Goal: Find specific page/section: Find specific page/section

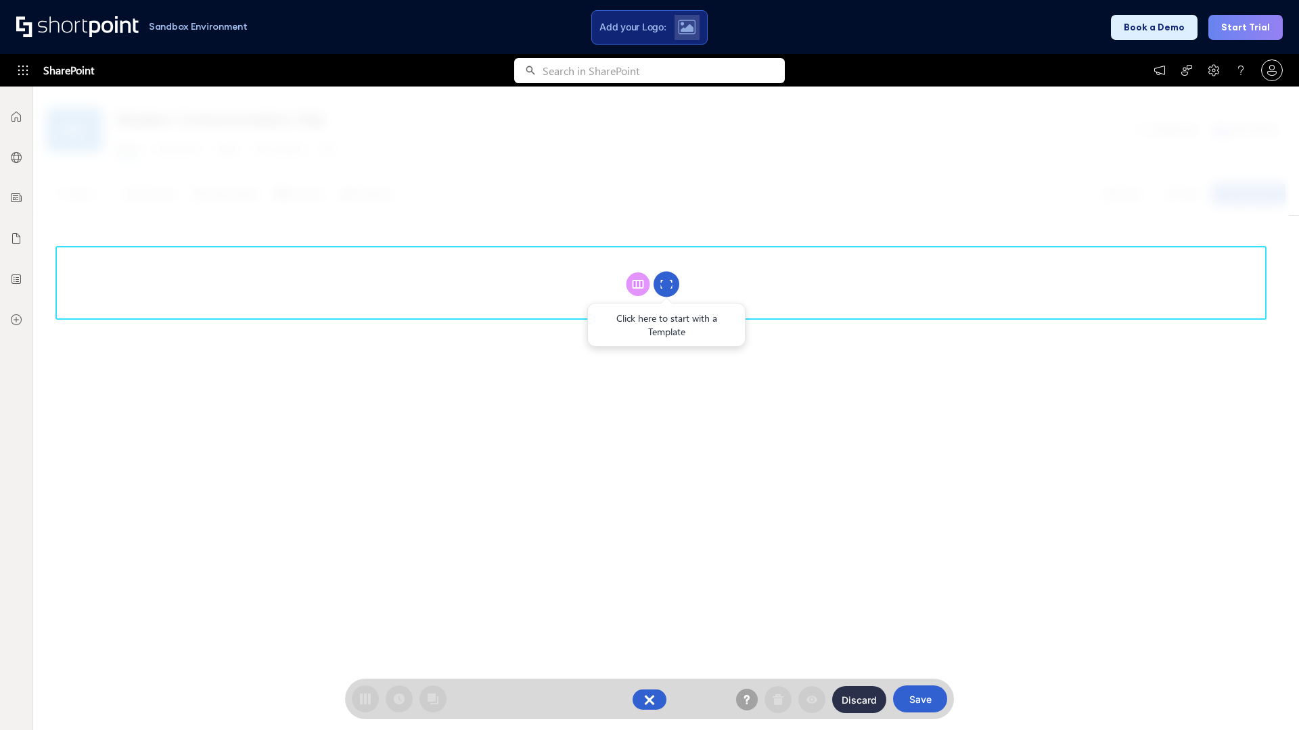
click at [666, 284] on circle at bounding box center [666, 285] width 26 height 26
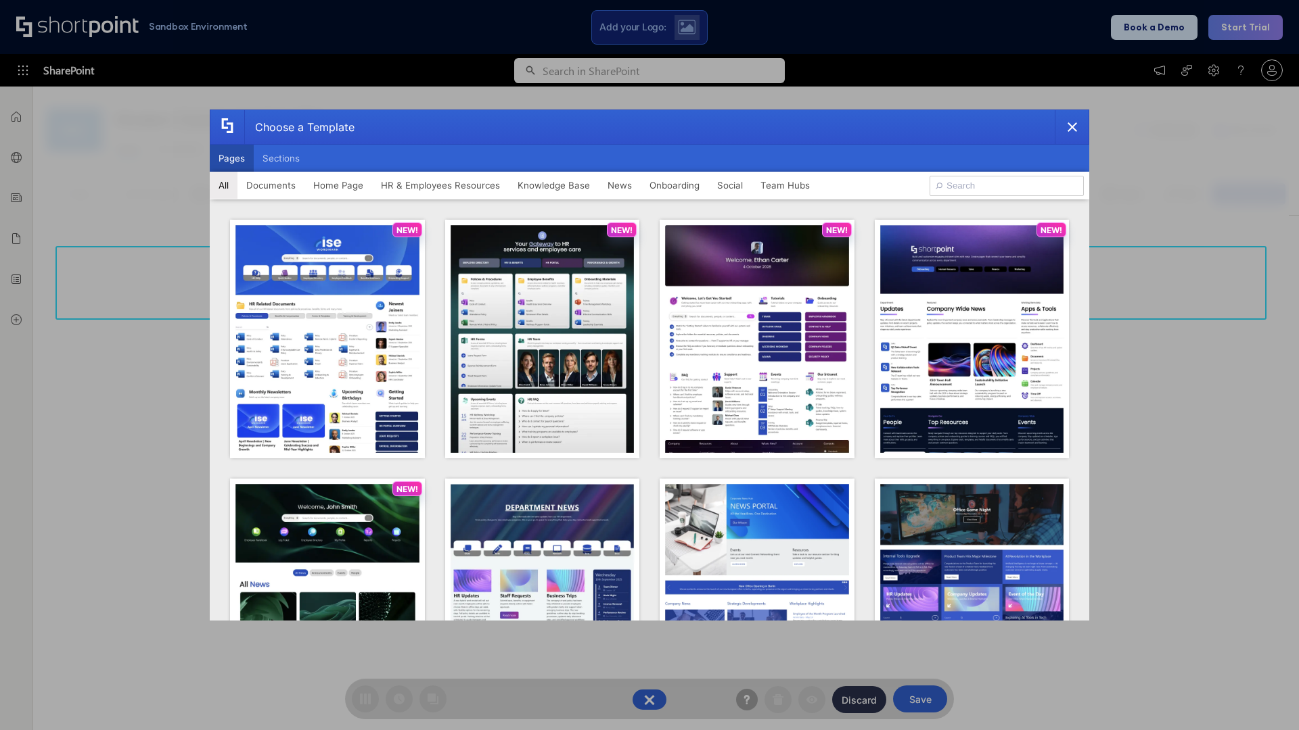
click at [231, 158] on button "Pages" at bounding box center [232, 158] width 44 height 27
type input "Social Layout 1"
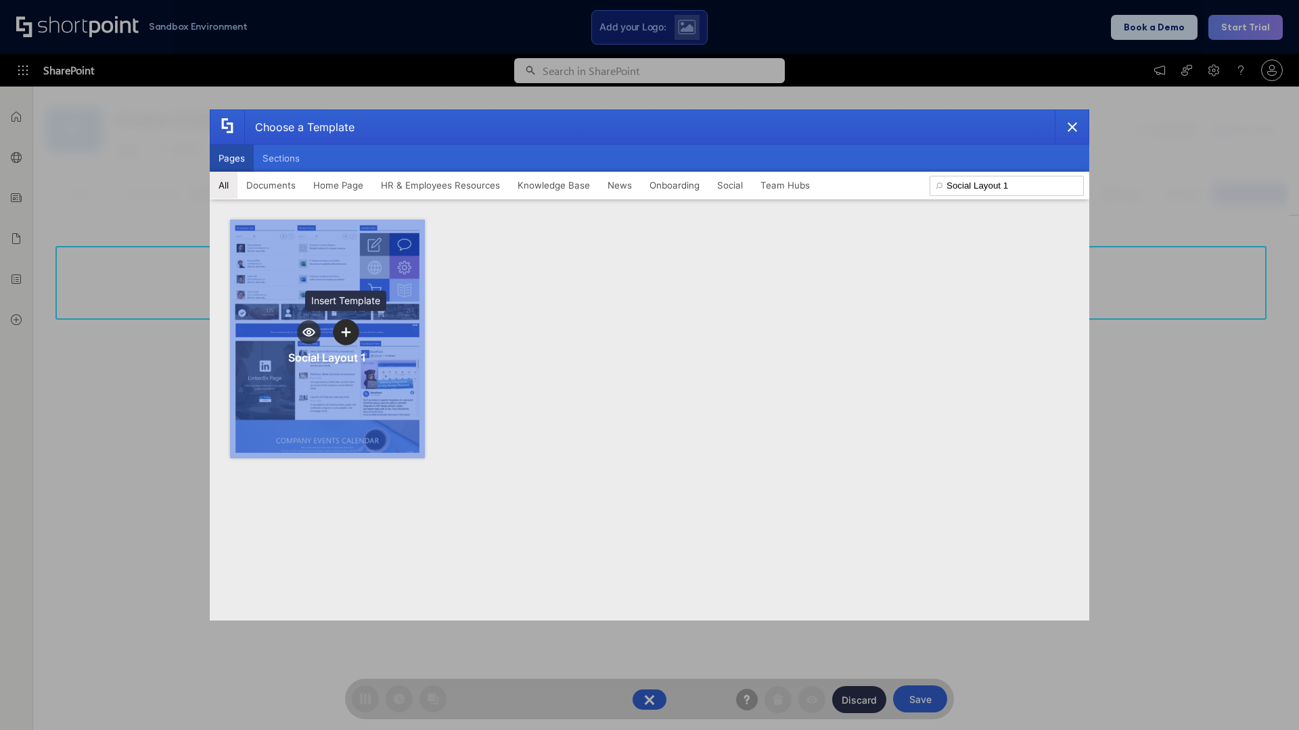
click at [346, 332] on icon "template selector" at bounding box center [345, 331] width 9 height 9
